Goal: Information Seeking & Learning: Understand process/instructions

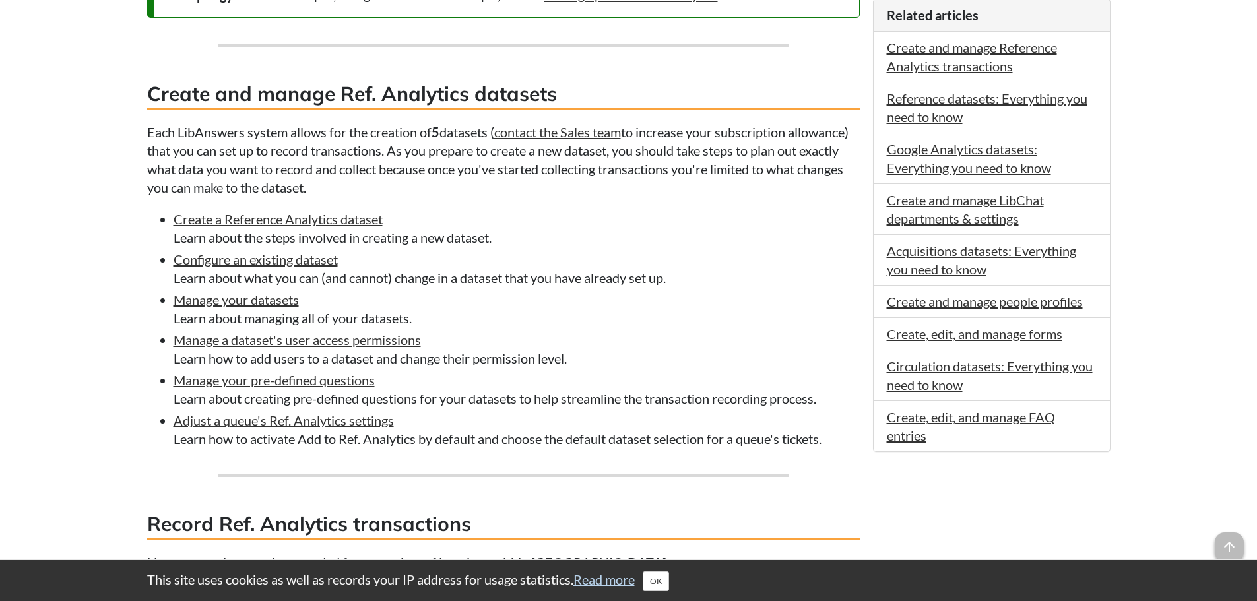
scroll to position [594, 0]
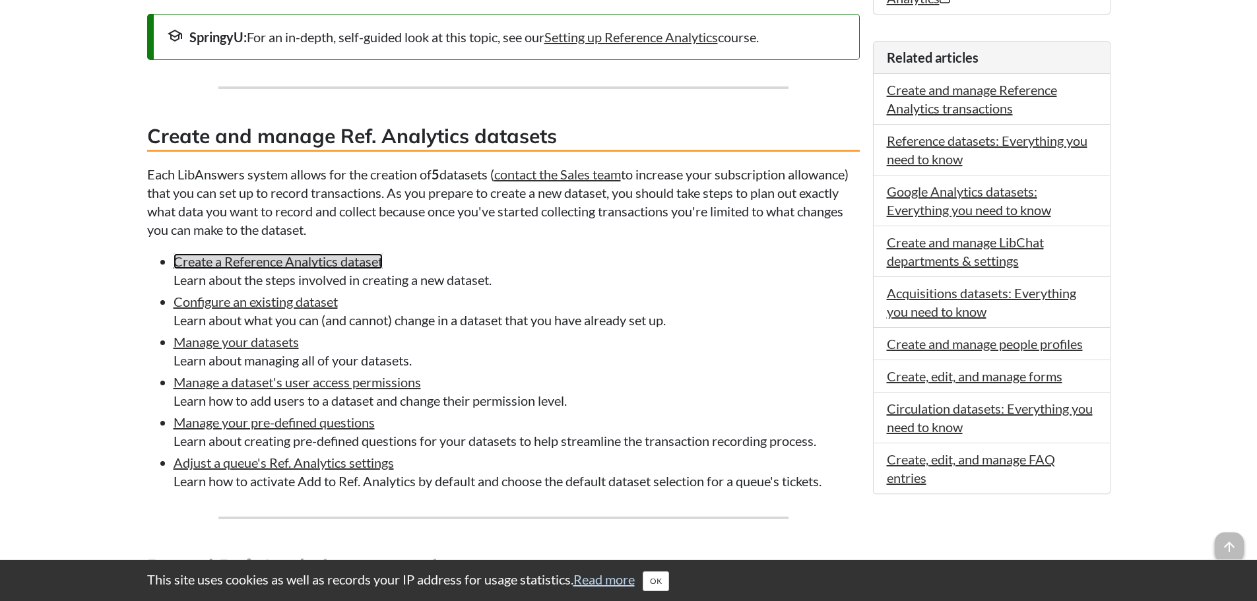
click at [336, 265] on link "Create a Reference Analytics dataset" at bounding box center [277, 261] width 209 height 16
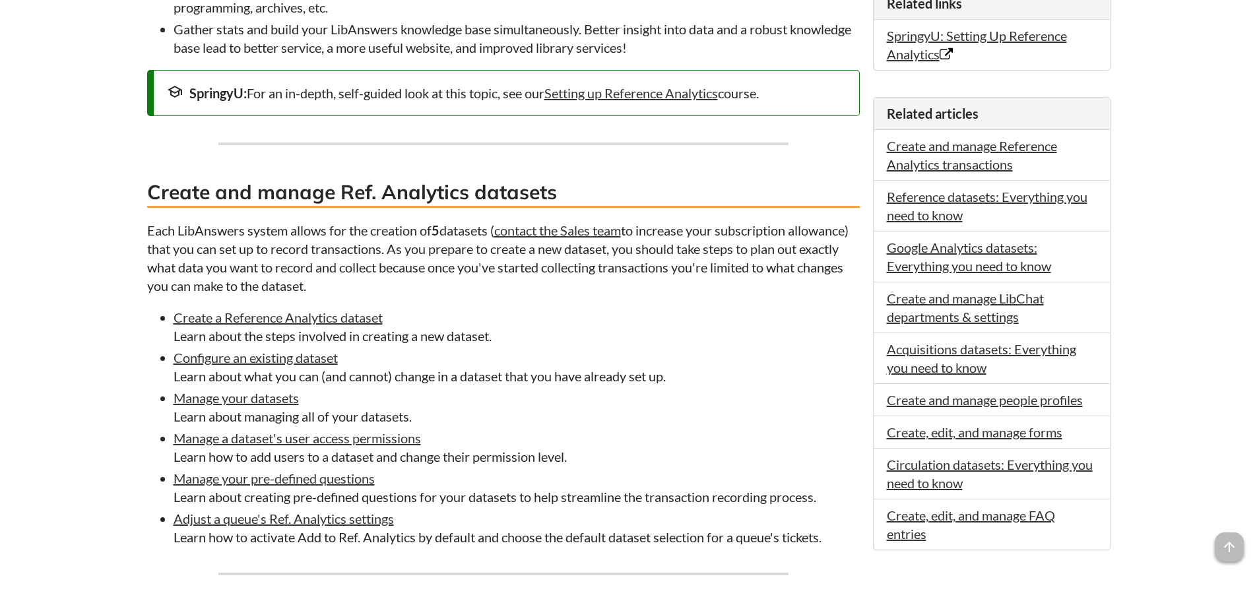
scroll to position [594, 0]
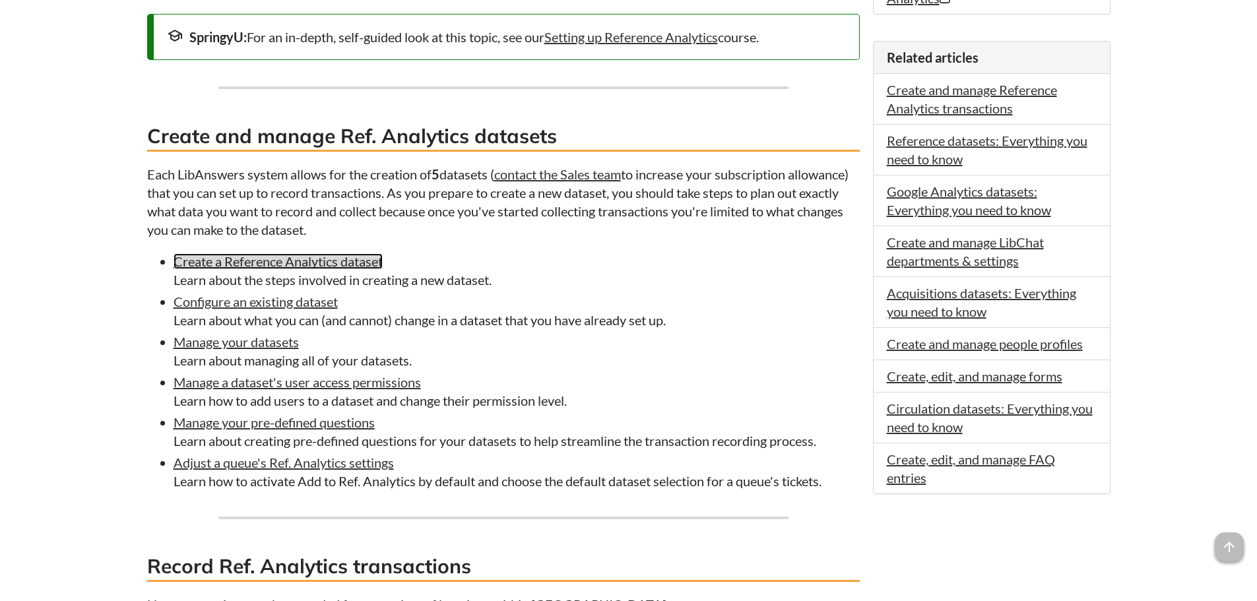
click at [288, 265] on link "Create a Reference Analytics dataset" at bounding box center [277, 261] width 209 height 16
